Goal: Browse casually

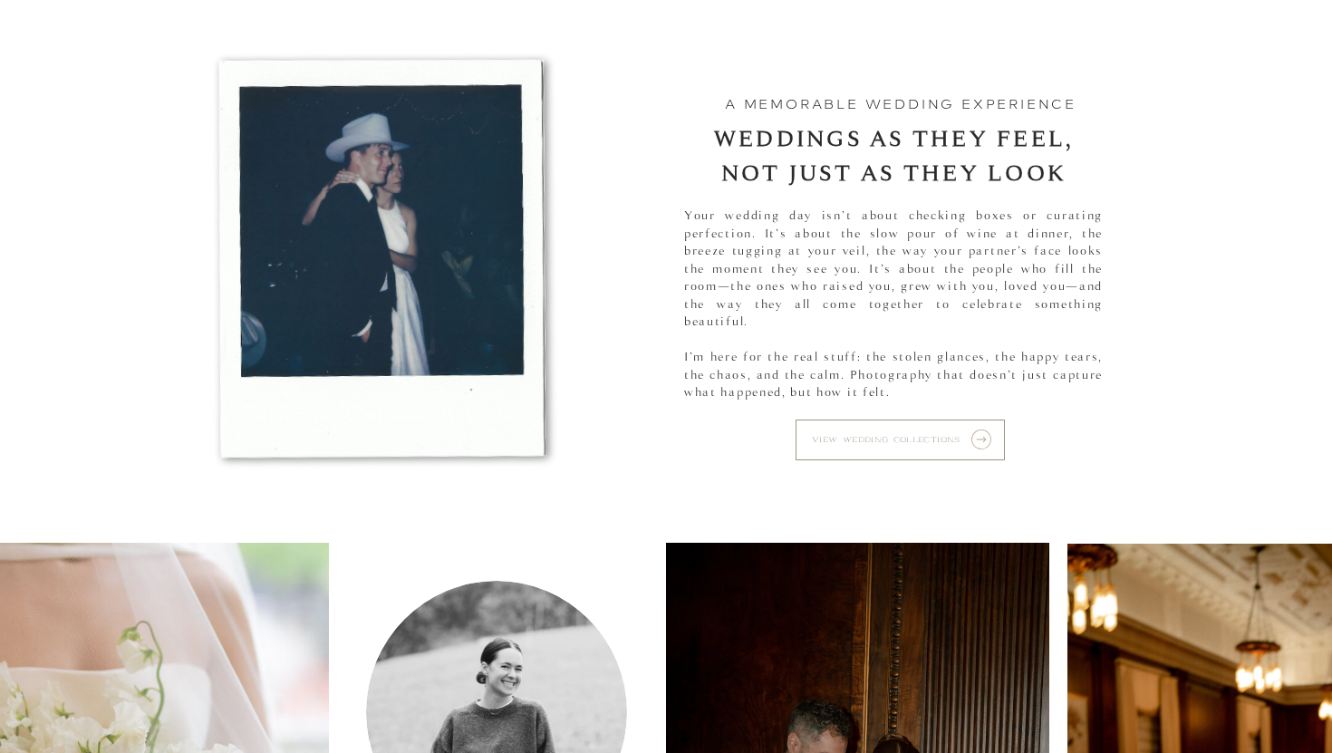
scroll to position [910, 0]
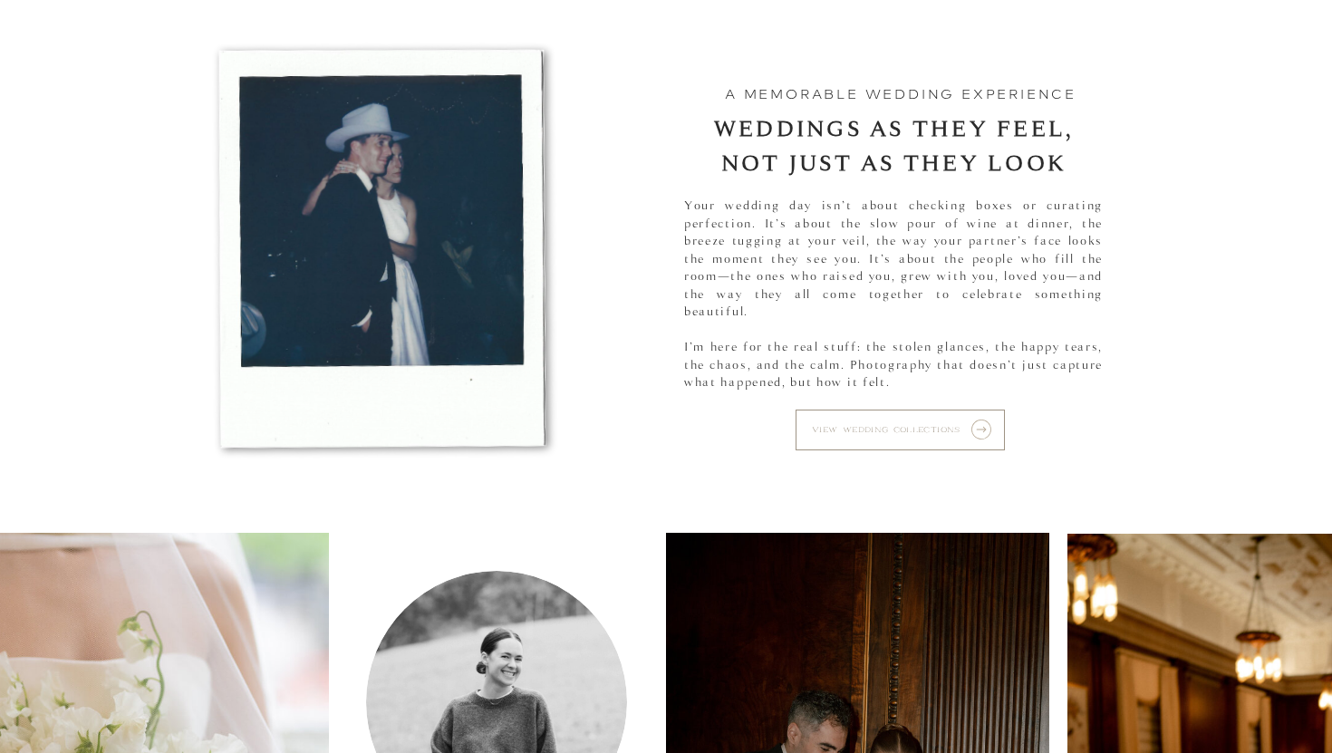
click at [931, 435] on p "view wedding collections" at bounding box center [893, 430] width 162 height 21
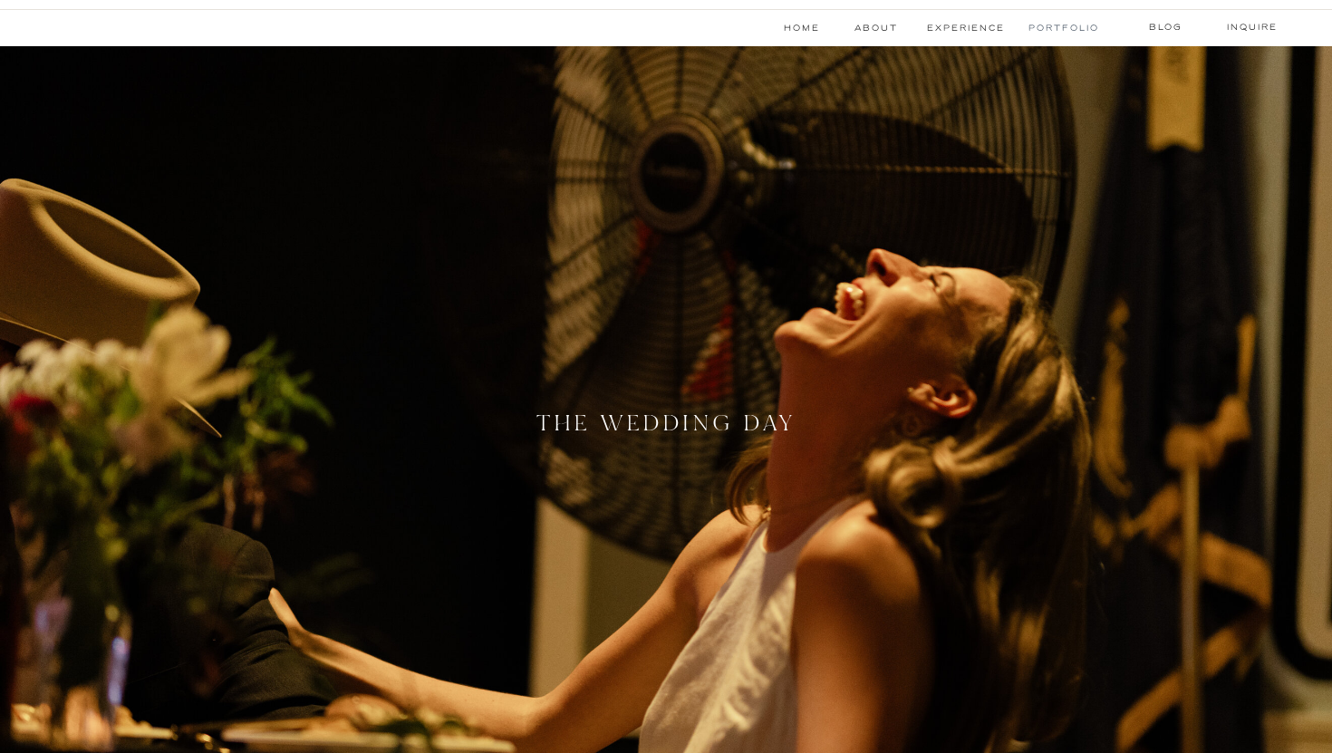
click at [1056, 24] on nav "Portfolio" at bounding box center [1062, 28] width 68 height 14
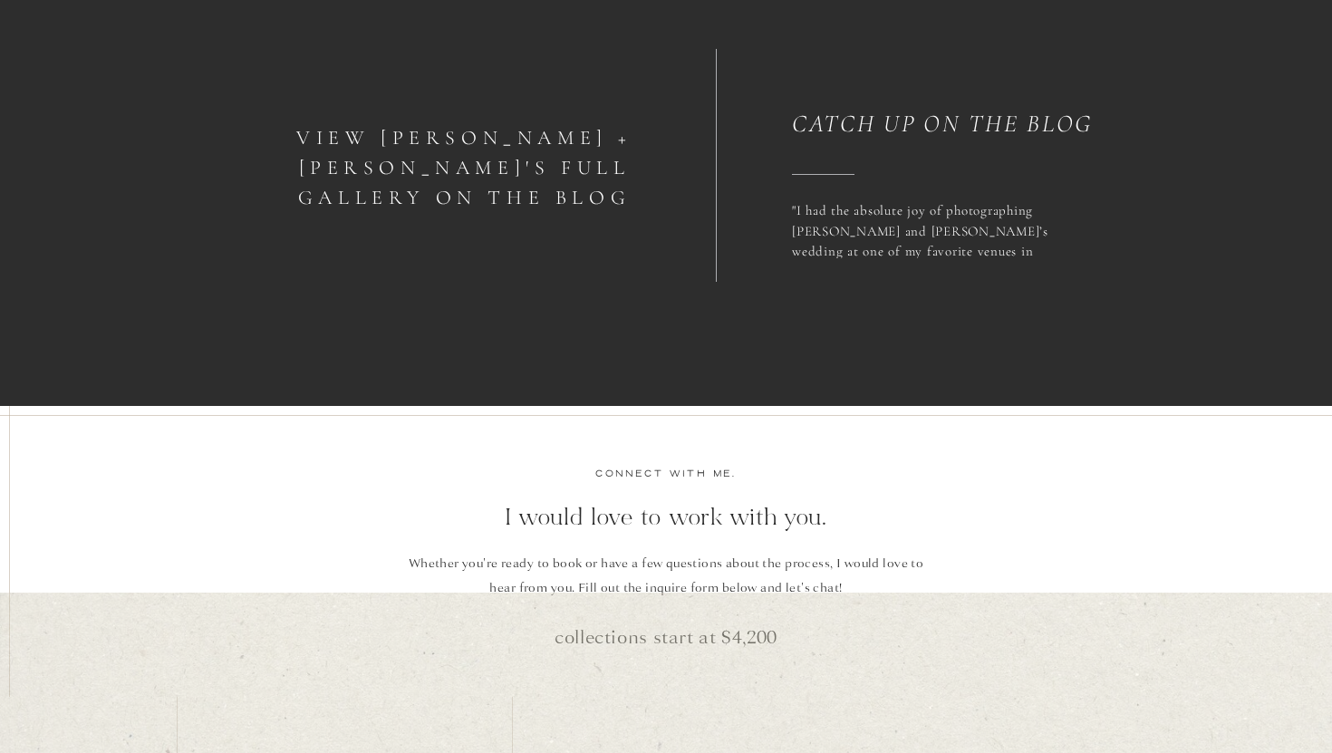
scroll to position [7247, 0]
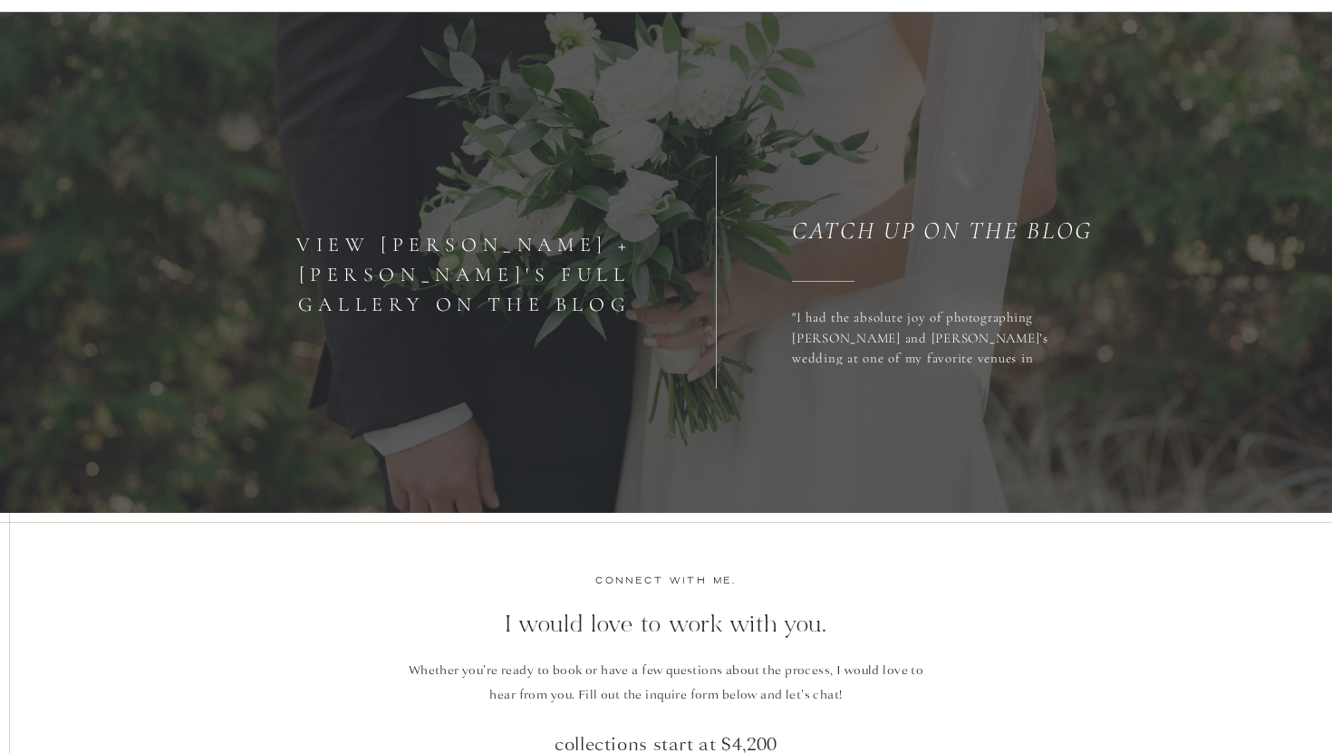
click at [588, 242] on h1 "View Hannah + Jimmy's full gallery on the blog" at bounding box center [464, 263] width 421 height 67
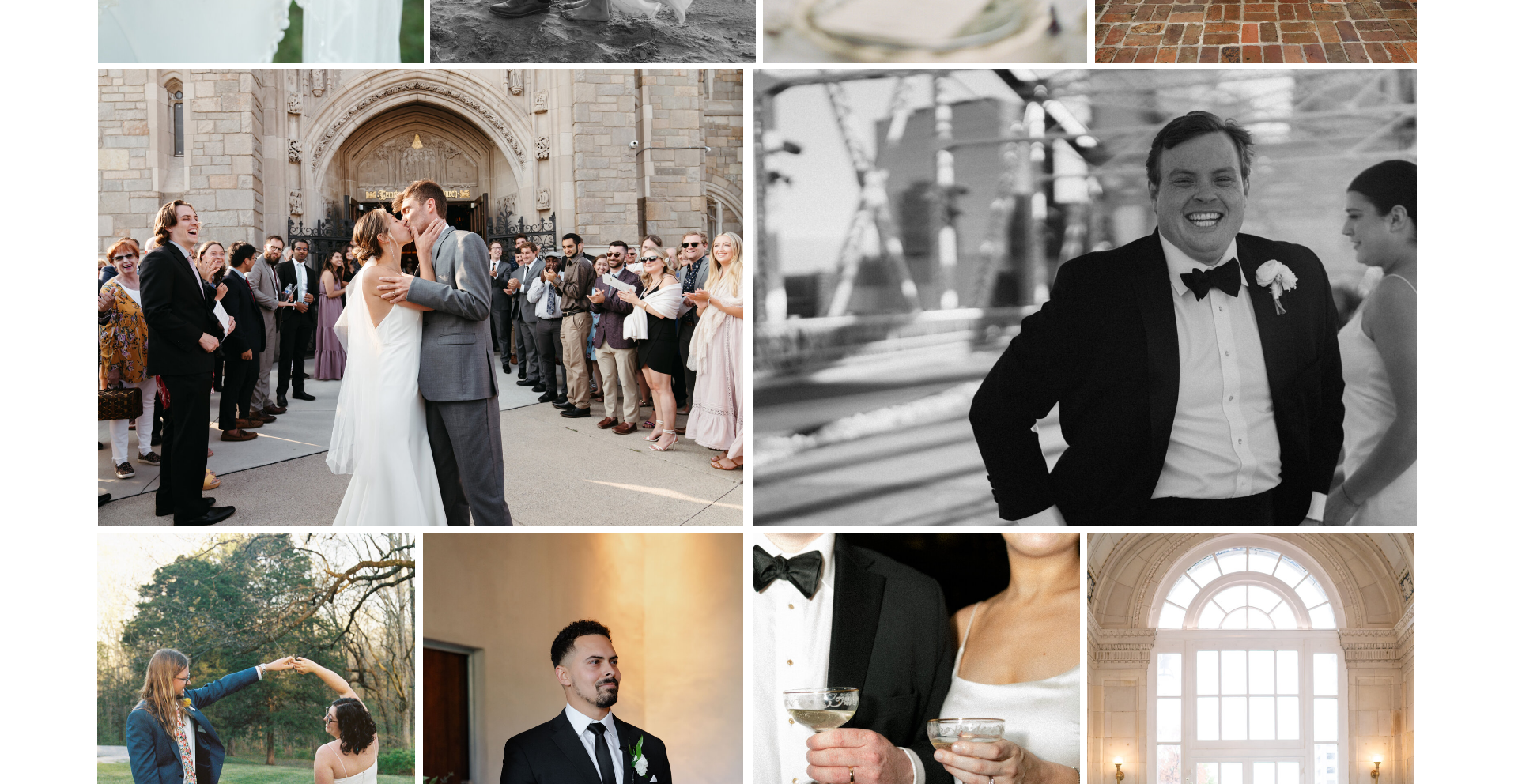
scroll to position [4814, 0]
